Goal: Find specific page/section: Find specific page/section

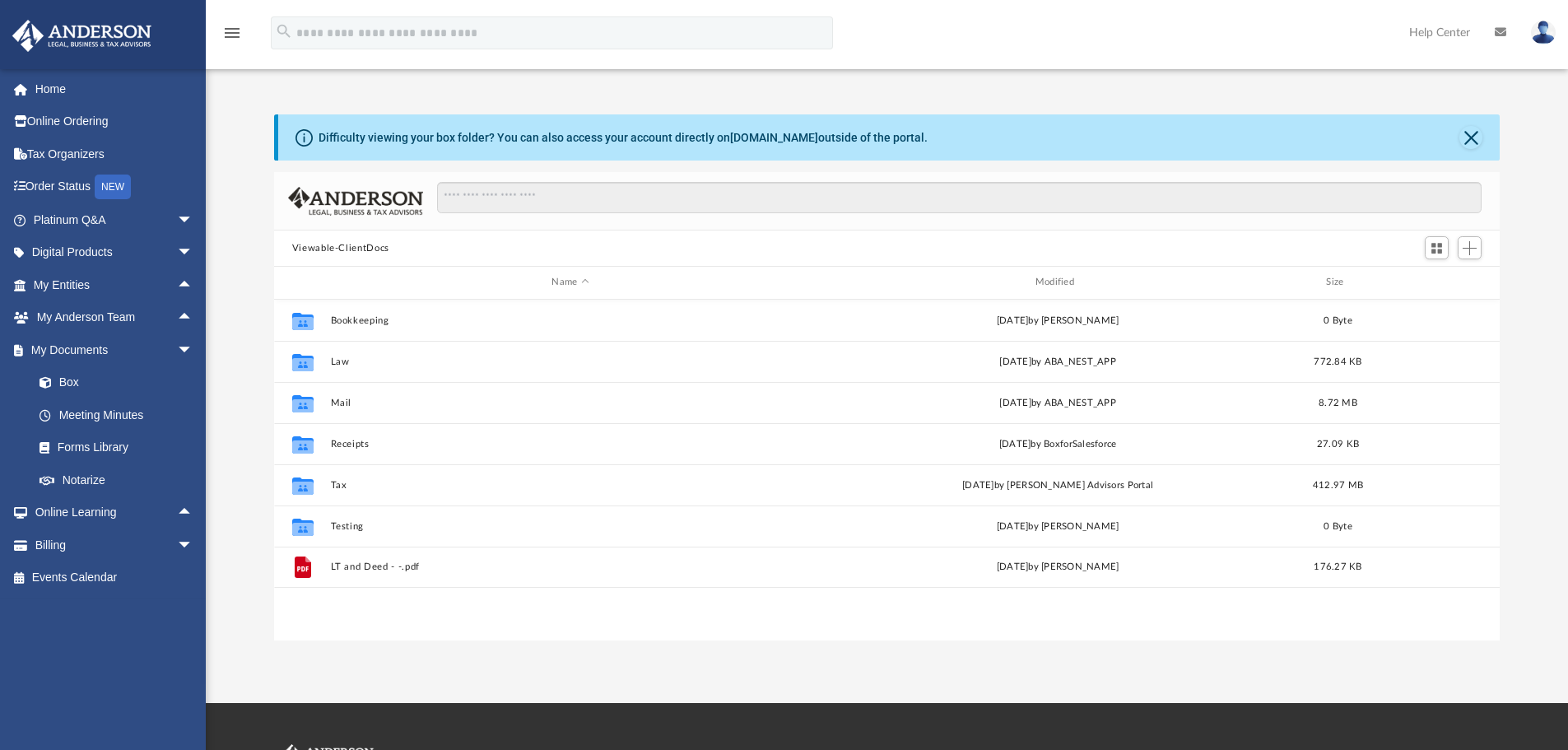
scroll to position [363, 1213]
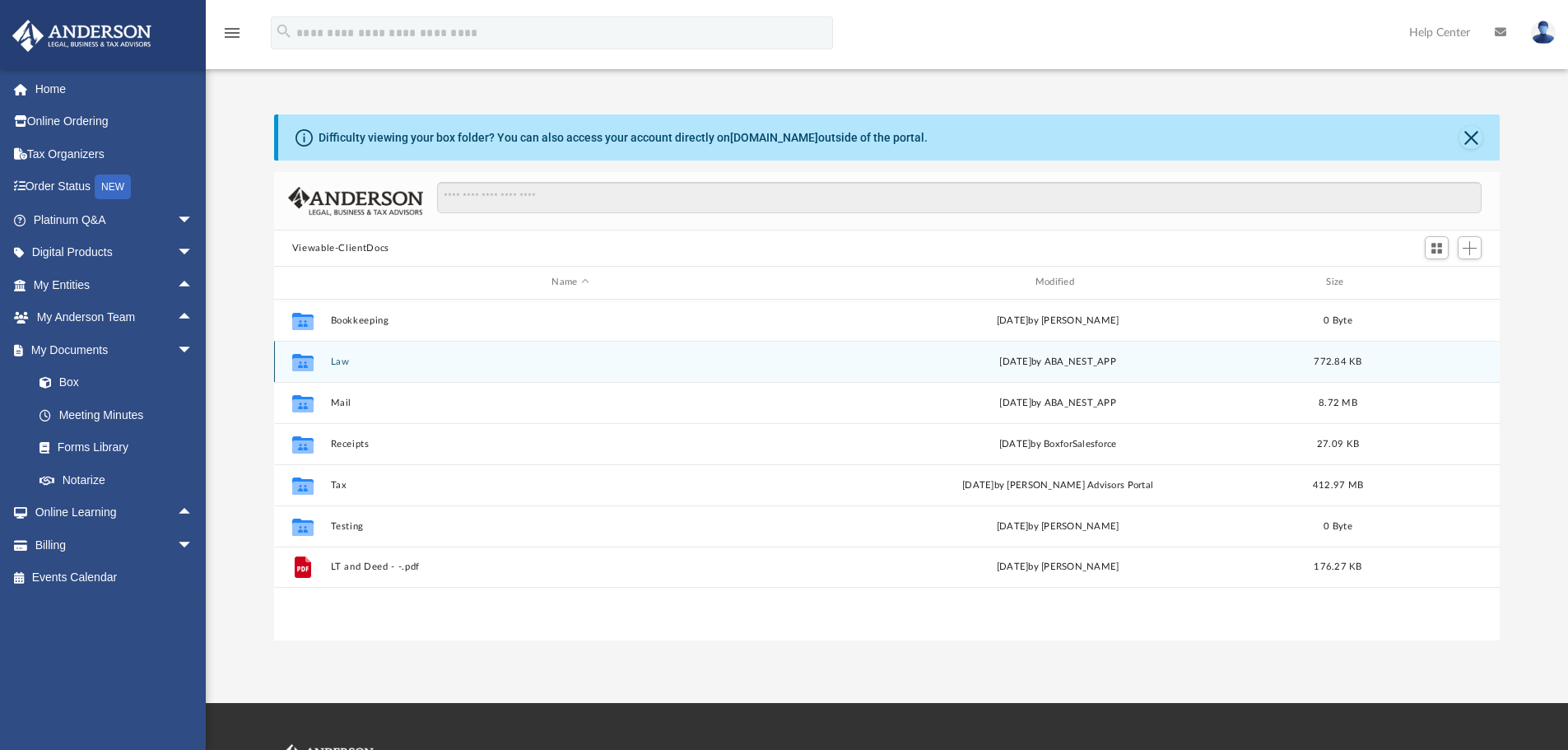
click at [340, 357] on button "Law" at bounding box center [570, 361] width 480 height 10
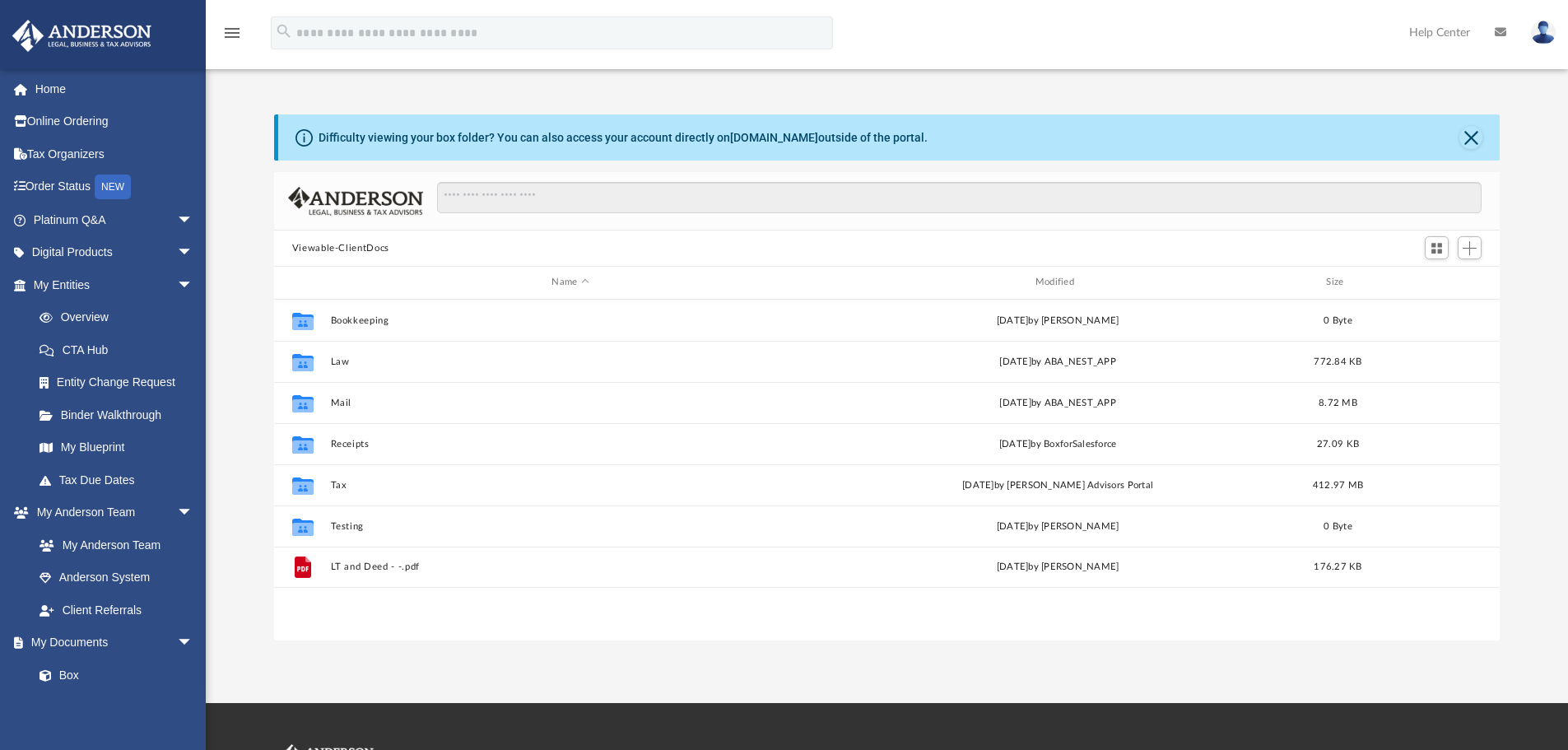
scroll to position [363, 1213]
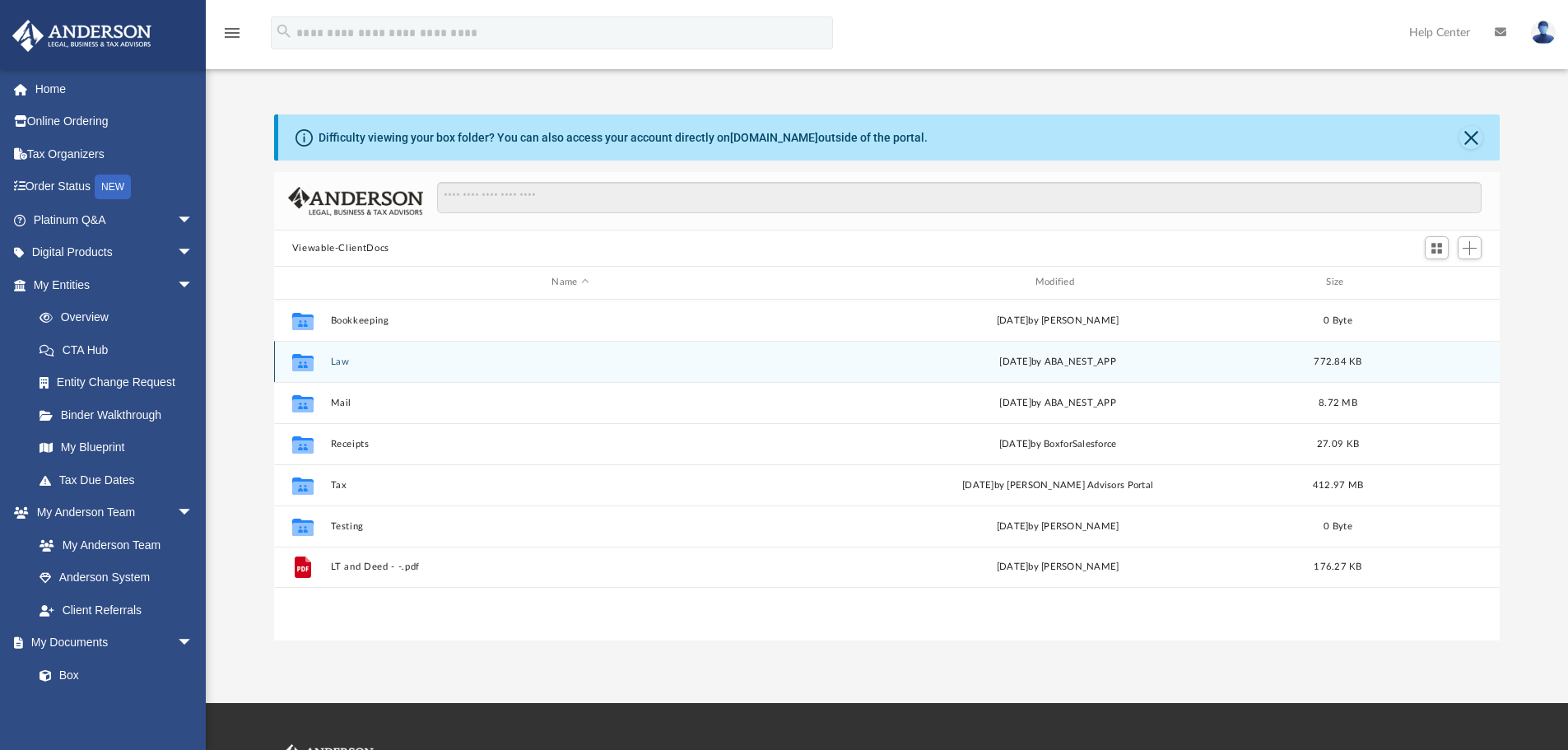
click at [302, 363] on icon "grid" at bounding box center [303, 364] width 22 height 13
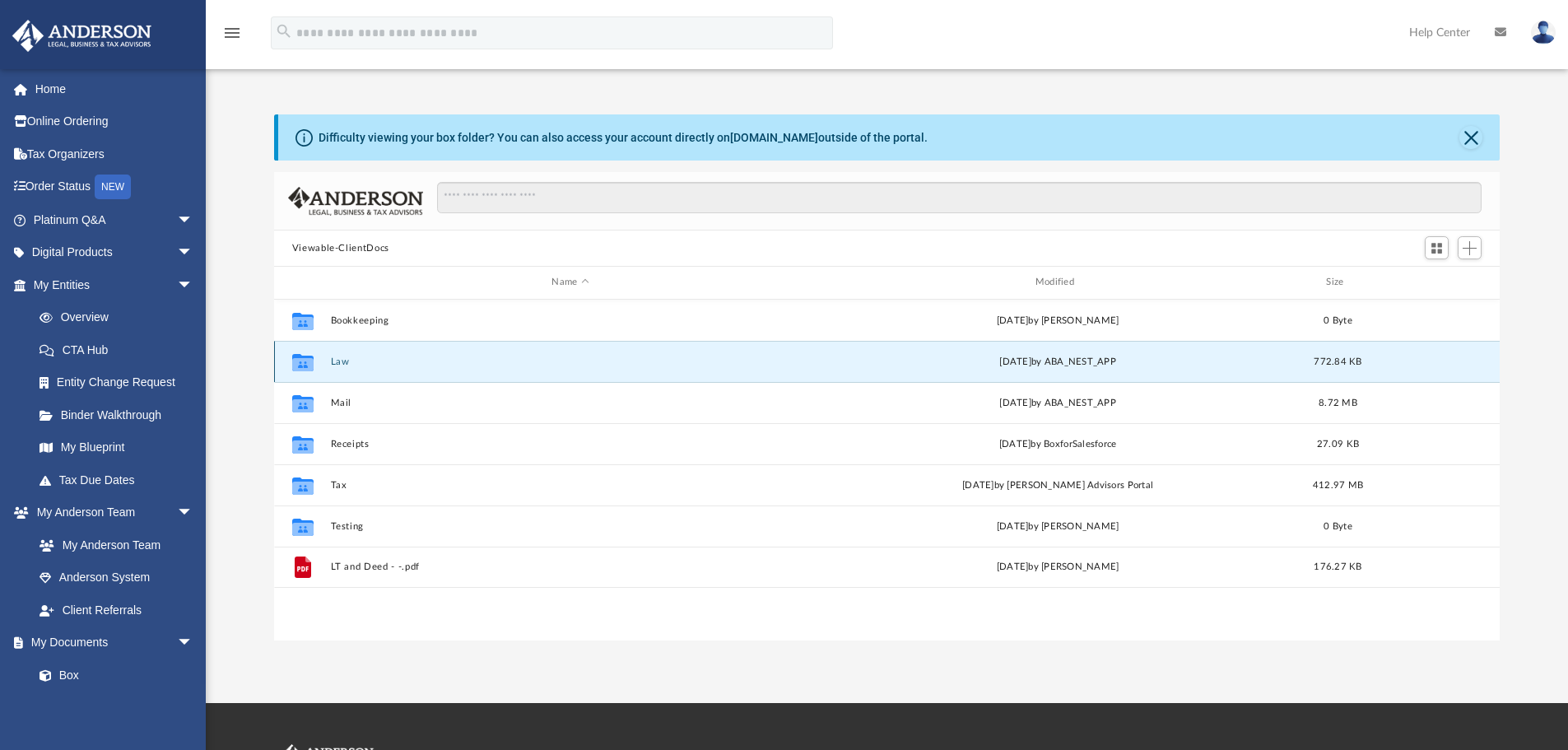
click at [338, 358] on button "Law" at bounding box center [570, 361] width 480 height 10
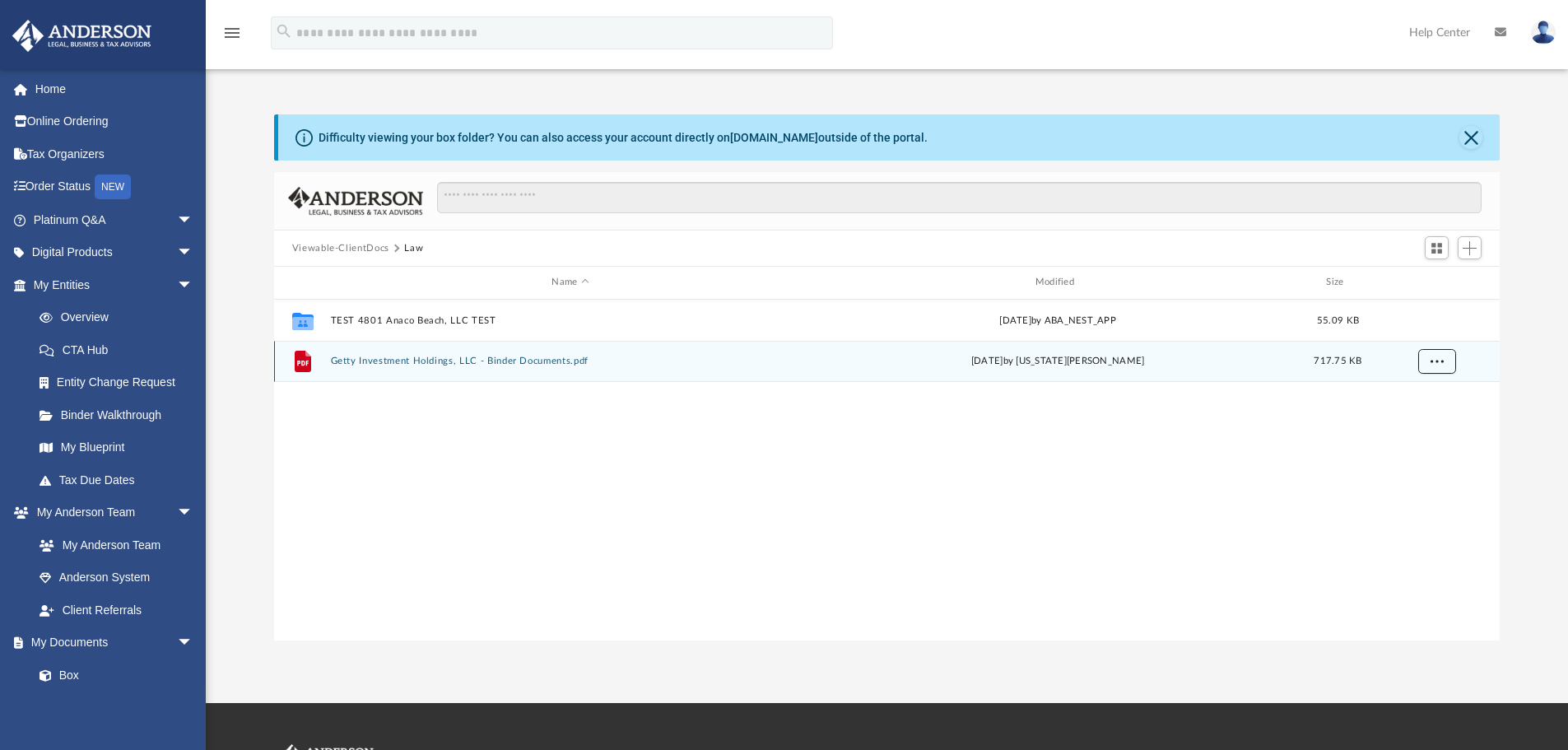
click at [1440, 363] on span "More options" at bounding box center [1436, 361] width 13 height 9
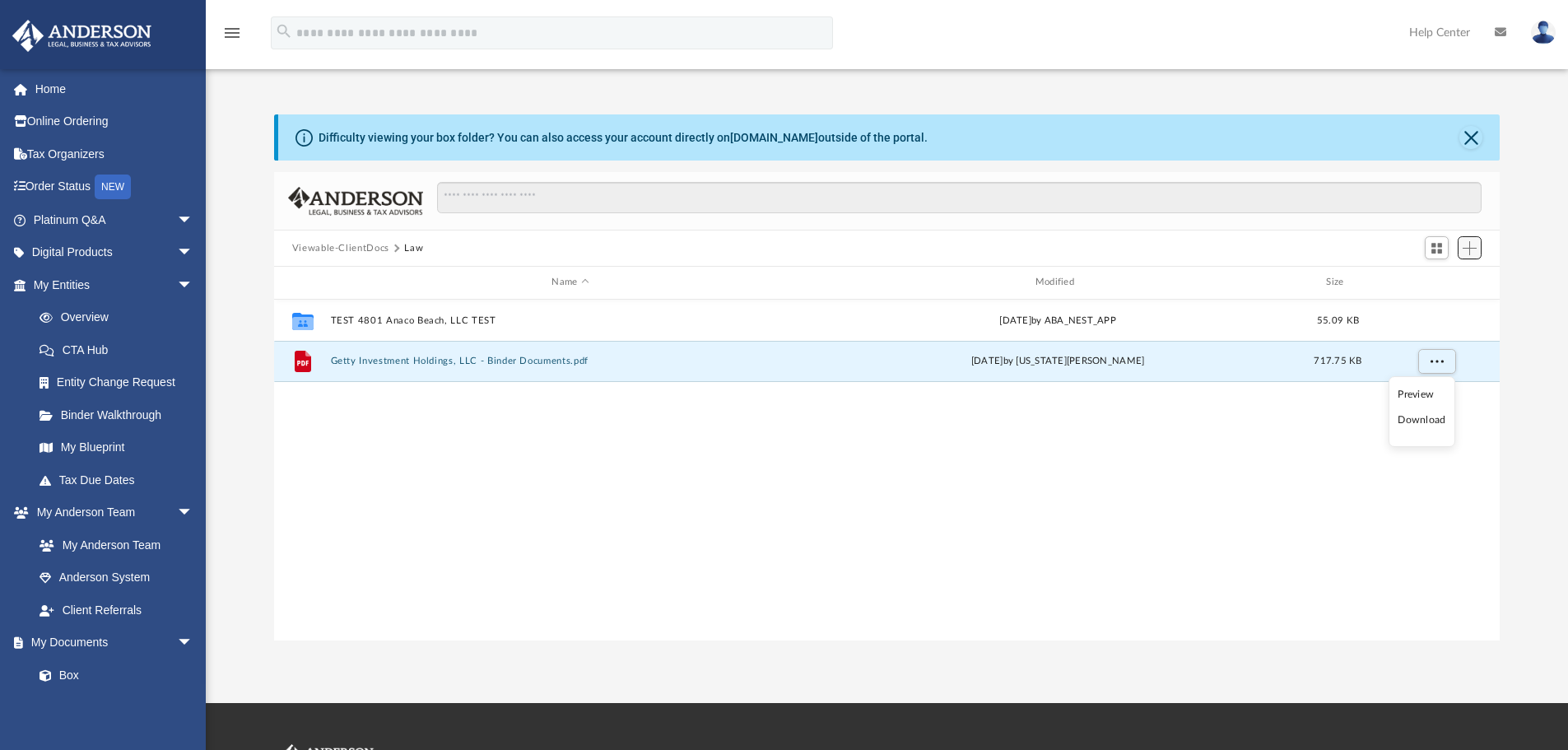
click at [1469, 248] on span "Add" at bounding box center [1469, 248] width 14 height 14
